Goal: Transaction & Acquisition: Purchase product/service

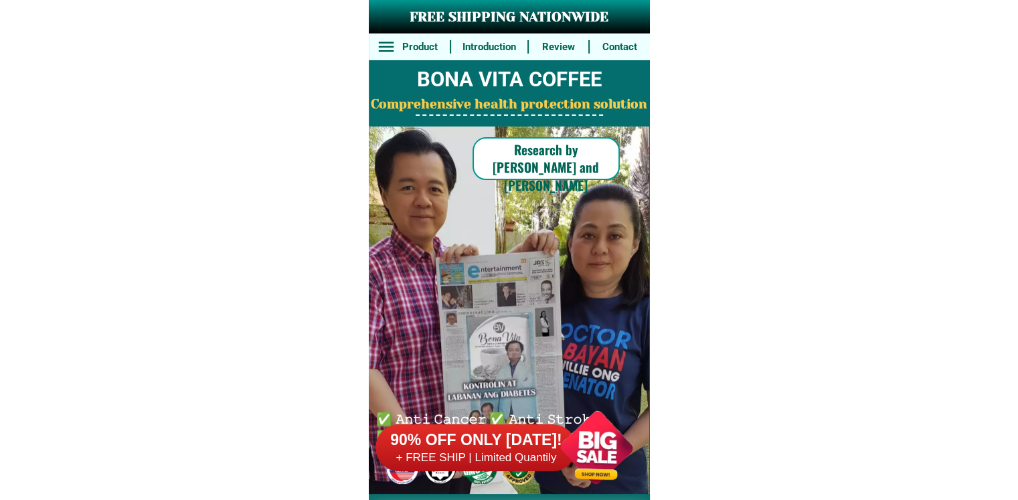
click at [576, 441] on div at bounding box center [596, 447] width 105 height 105
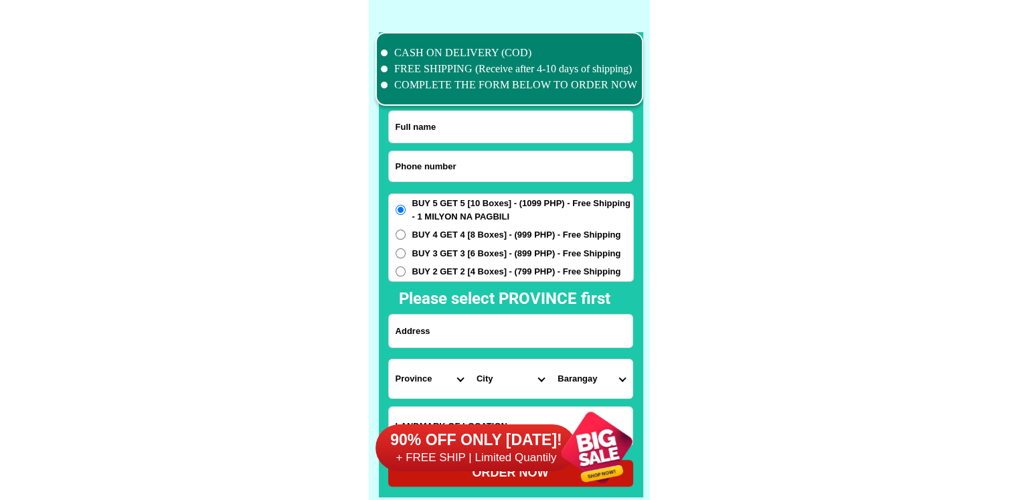
scroll to position [10401, 0]
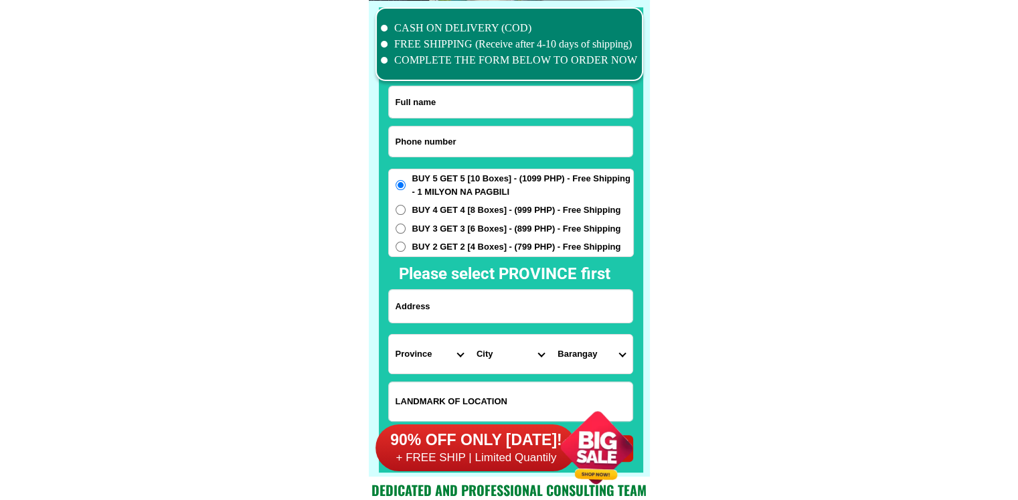
click at [432, 128] on input "Input phone_number" at bounding box center [511, 141] width 244 height 30
paste input "09275313900"
type input "09275313900"
click at [502, 87] on input "Input full_name" at bounding box center [511, 101] width 244 height 31
paste input "[PERSON_NAME]"
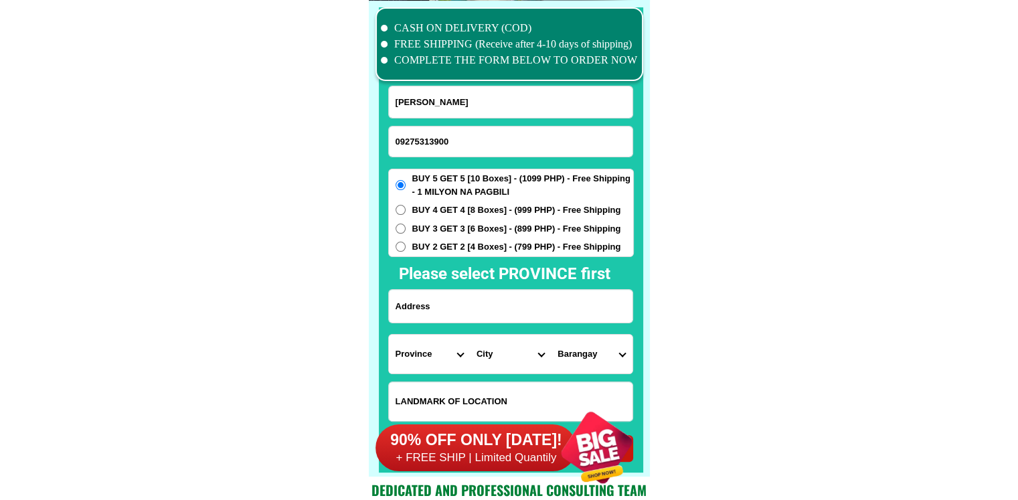
type input "[PERSON_NAME]"
drag, startPoint x: 453, startPoint y: 147, endPoint x: 393, endPoint y: 148, distance: 59.6
click at [393, 148] on input "09275313900" at bounding box center [511, 141] width 244 height 30
paste input "05222364"
paste input "396039464"
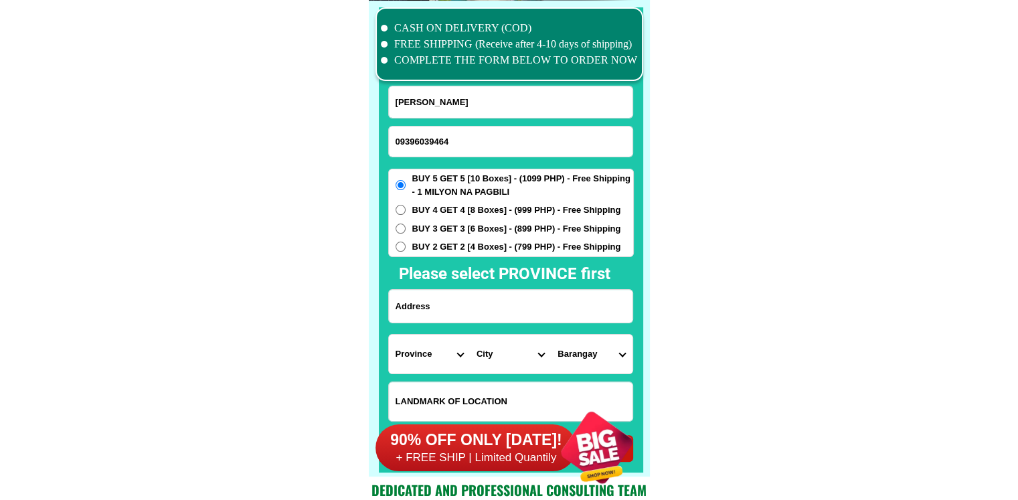
type input "09396039464"
click at [460, 109] on input "[PERSON_NAME]" at bounding box center [511, 101] width 244 height 31
paste input "[PERSON_NAME]Quij"
type input "[PERSON_NAME]"
click at [535, 304] on input "Input address" at bounding box center [511, 306] width 244 height 33
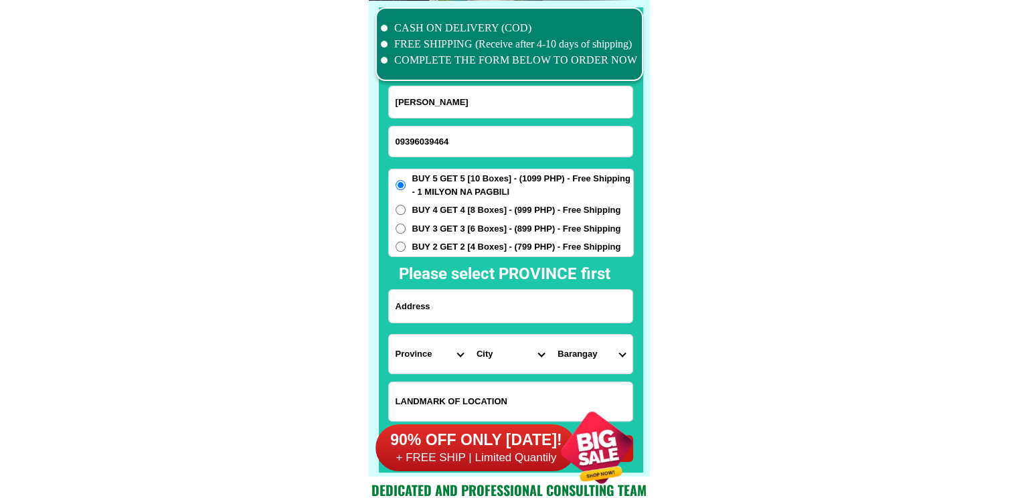
paste input "Purok3 Union,MAdrid Surigao del Sur Malapit sa Union Elem. Sch 2boxes wl 2boxes…"
type input "Purok3 Union,MAdrid Surigao del Sur Malapit sa Union Elem. Sch 2boxes wl 2boxes…"
click at [539, 251] on div "BUY 5 GET 5 [10 Boxes] - (1099 PHP) - Free Shipping - 1 MILYON NA PAGBILI BUY 4…" at bounding box center [511, 213] width 246 height 88
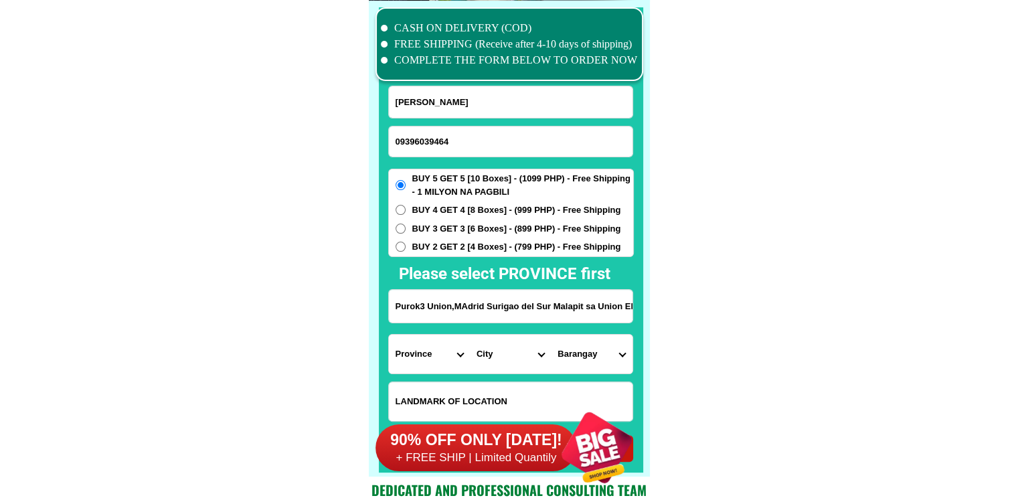
click at [411, 353] on select "Province [GEOGRAPHIC_DATA] [GEOGRAPHIC_DATA] [GEOGRAPHIC_DATA] [GEOGRAPHIC_DATA…" at bounding box center [429, 354] width 81 height 39
select select "63_115"
click at [500, 353] on select "City [GEOGRAPHIC_DATA] Bislig-city [GEOGRAPHIC_DATA] Carrascal Hinatuan [PERSON…" at bounding box center [510, 354] width 81 height 39
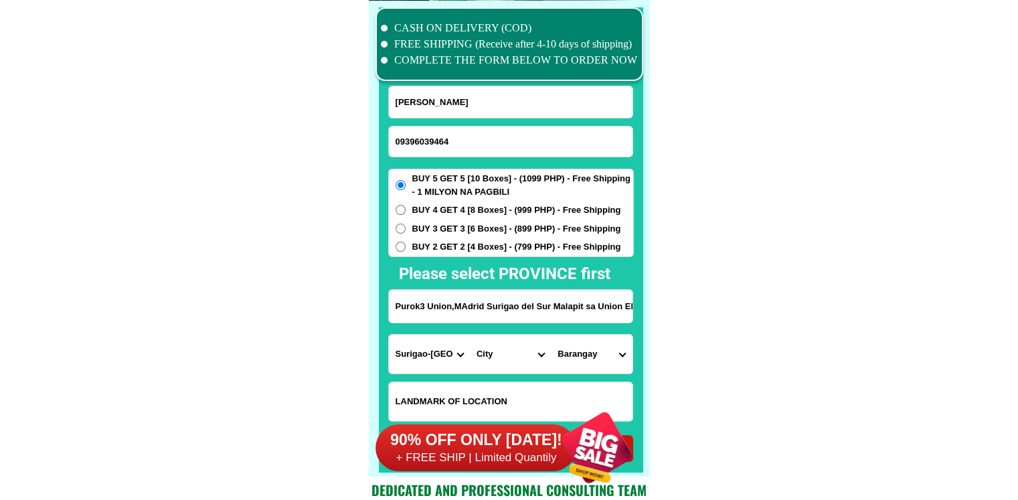
select select "63_1151332"
click at [498, 355] on select "City [GEOGRAPHIC_DATA] Bislig-city [GEOGRAPHIC_DATA] Carrascal Hinatuan [PERSON…" at bounding box center [510, 354] width 81 height 39
click at [567, 357] on select "Barangay Bagsac Bayogo [GEOGRAPHIC_DATA] Magsaysay Manga Panayogon Patong paton…" at bounding box center [591, 354] width 81 height 39
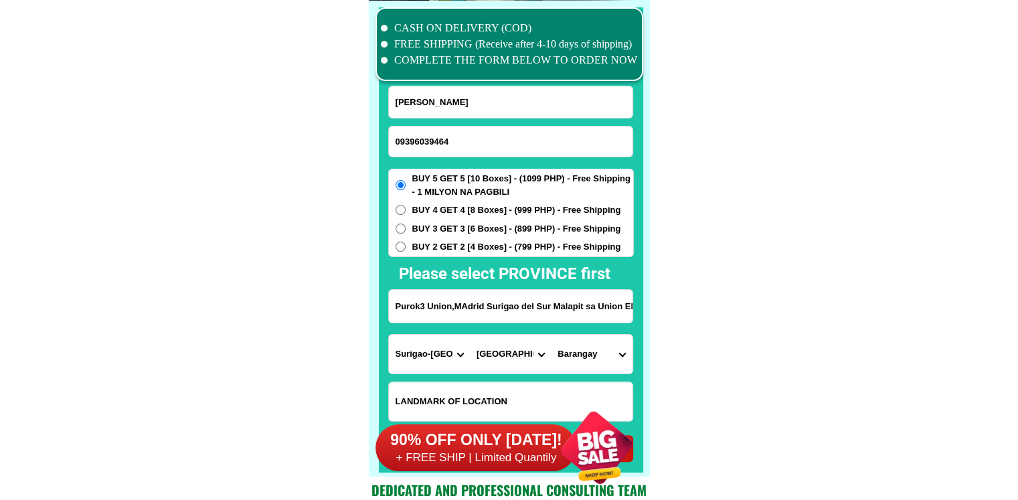
select select "63_11513327259"
drag, startPoint x: 775, startPoint y: 384, endPoint x: 510, endPoint y: 397, distance: 265.3
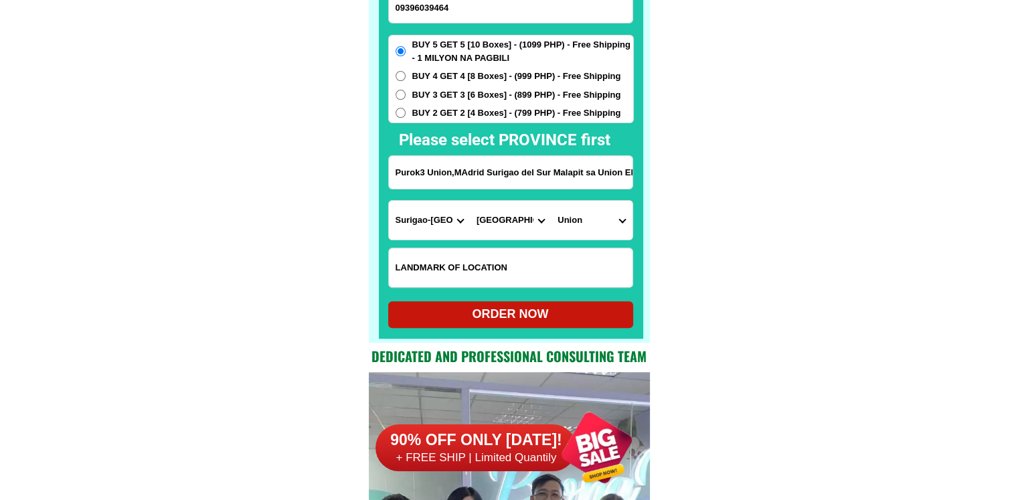
drag, startPoint x: 488, startPoint y: 122, endPoint x: 502, endPoint y: 113, distance: 17.4
click at [497, 116] on form "[PERSON_NAME] 09396039464 ORDER NOW Purok3 Union,MAdrid Surigao del Sur Malapit…" at bounding box center [511, 140] width 246 height 376
click at [503, 113] on span "BUY 2 GET 2 [4 Boxes] - (799 PHP) - Free Shipping" at bounding box center [516, 112] width 209 height 13
click at [405, 113] on input "BUY 2 GET 2 [4 Boxes] - (799 PHP) - Free Shipping" at bounding box center [400, 113] width 10 height 10
click at [530, 325] on div "ORDER NOW" at bounding box center [510, 314] width 245 height 27
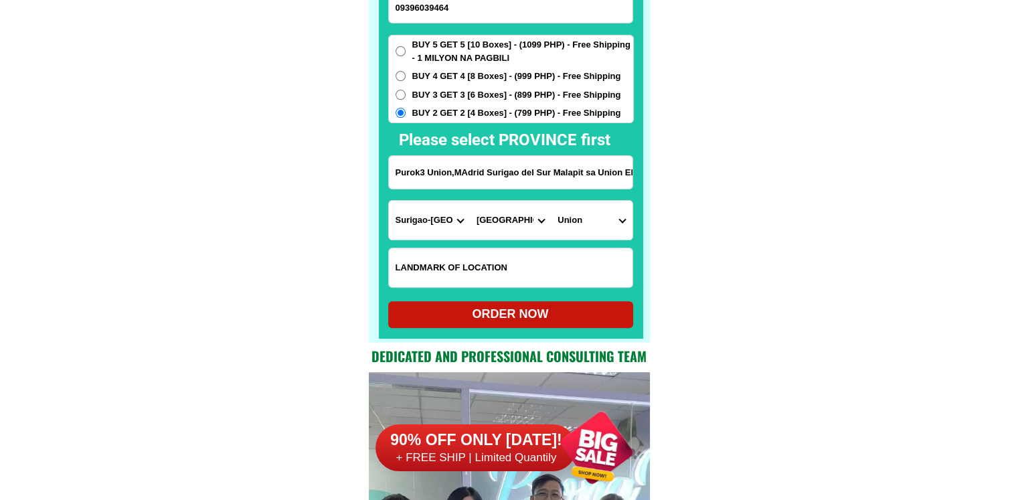
radio input "true"
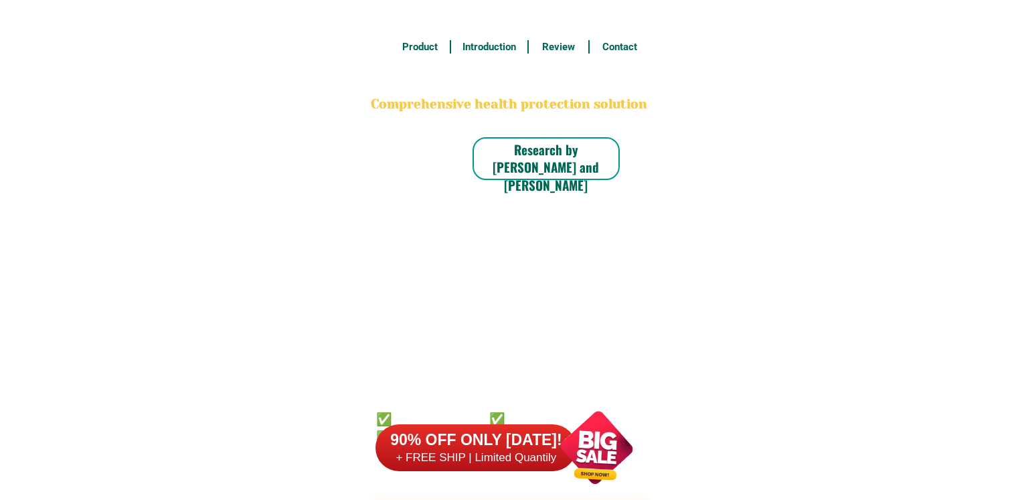
scroll to position [10535, 0]
